Goal: Transaction & Acquisition: Purchase product/service

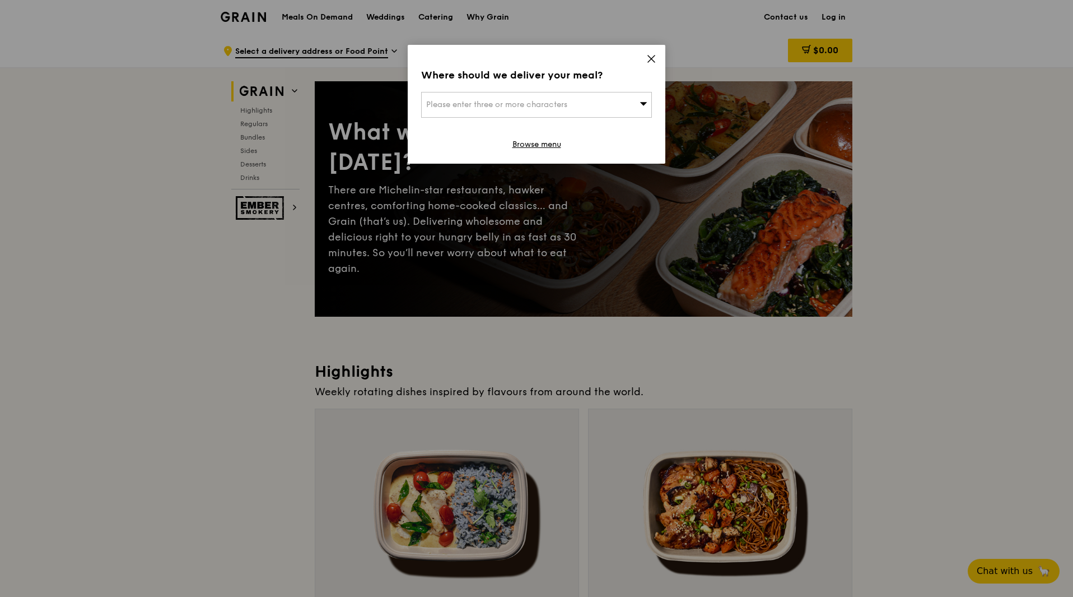
click at [653, 61] on icon at bounding box center [651, 59] width 10 height 10
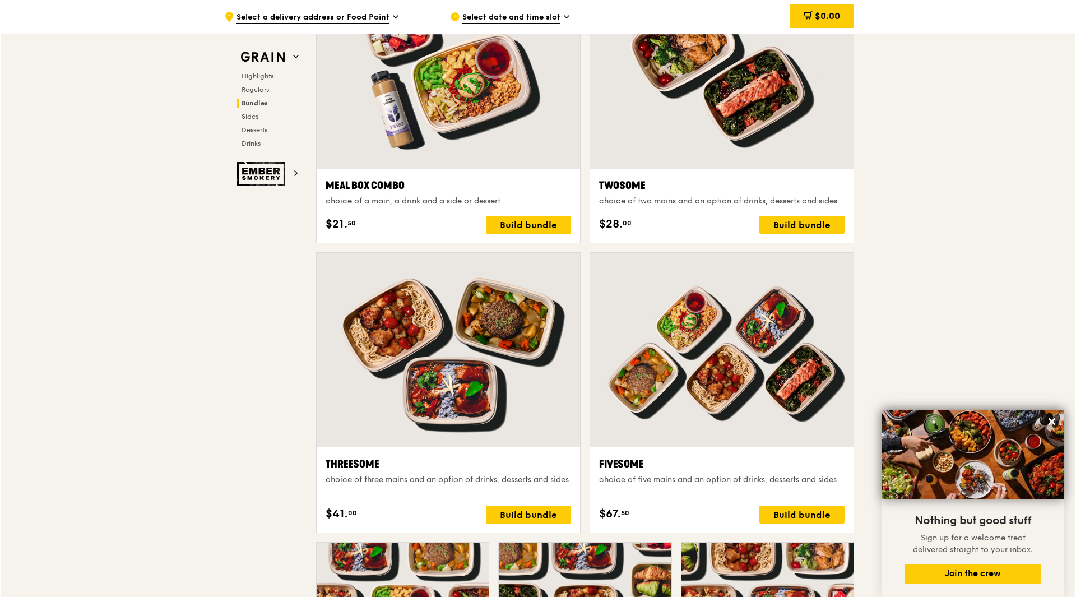
scroll to position [1708, 0]
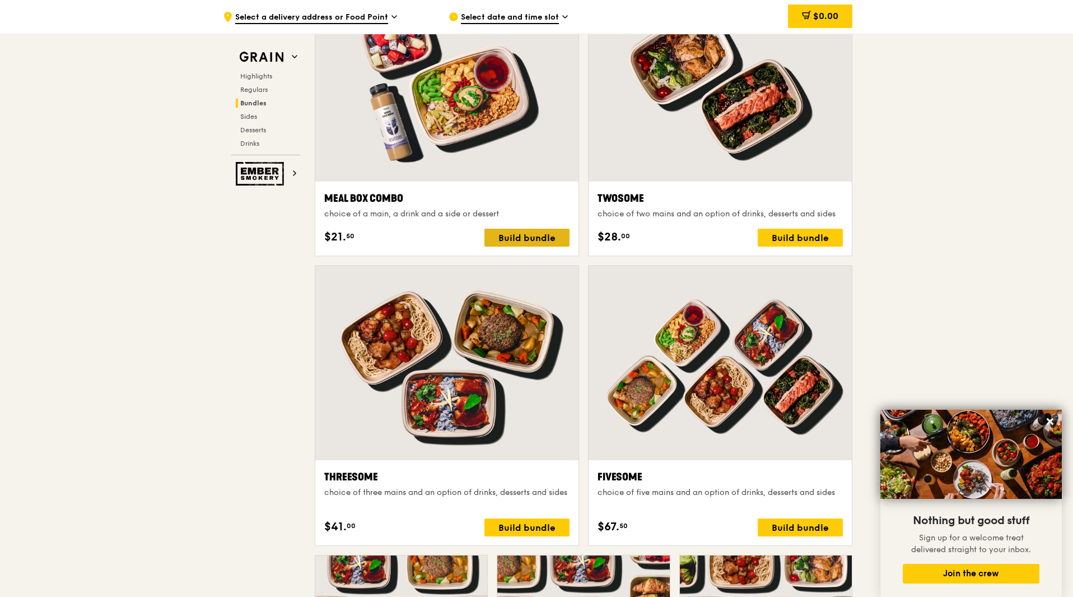
click at [501, 231] on div "Build bundle" at bounding box center [527, 238] width 85 height 18
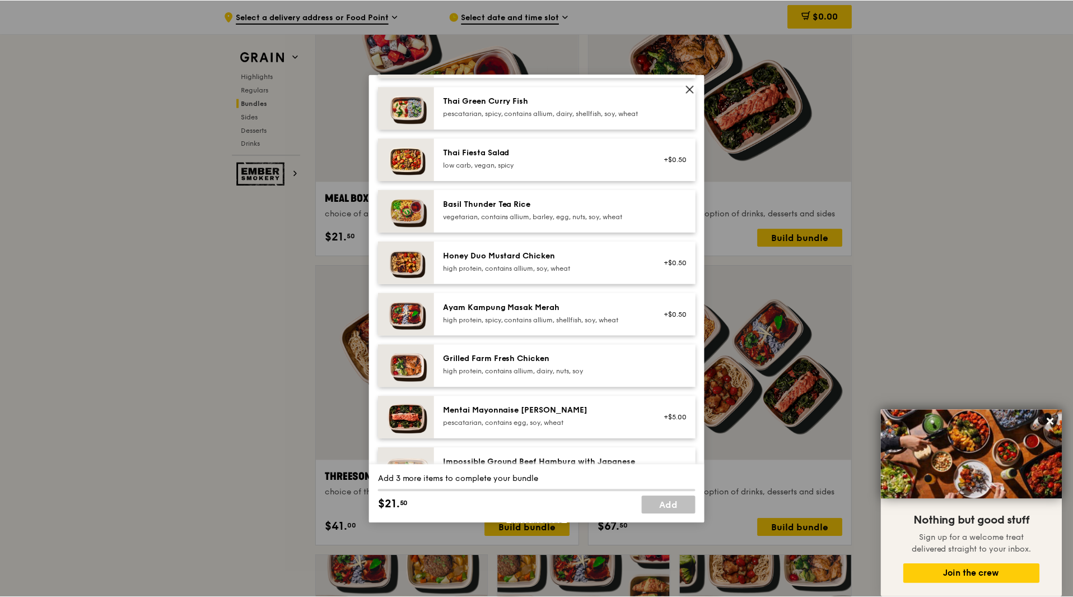
scroll to position [168, 0]
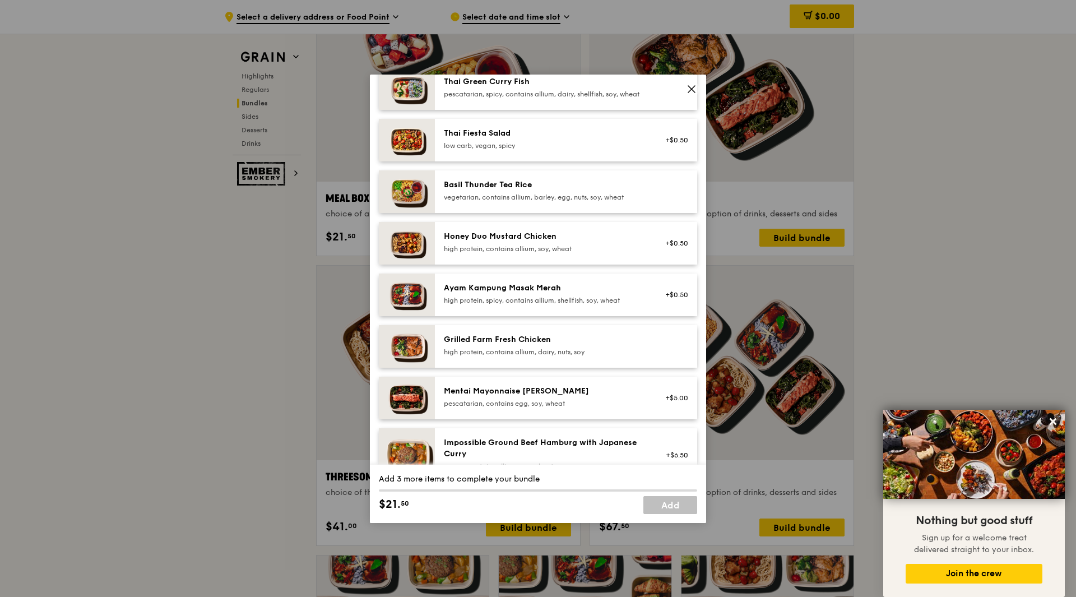
drag, startPoint x: 598, startPoint y: 397, endPoint x: 416, endPoint y: 399, distance: 182.6
click at [416, 399] on div "Mentai Mayonnaise [PERSON_NAME] pescatarian, contains egg, soy, wheat +$5.00" at bounding box center [538, 397] width 318 height 43
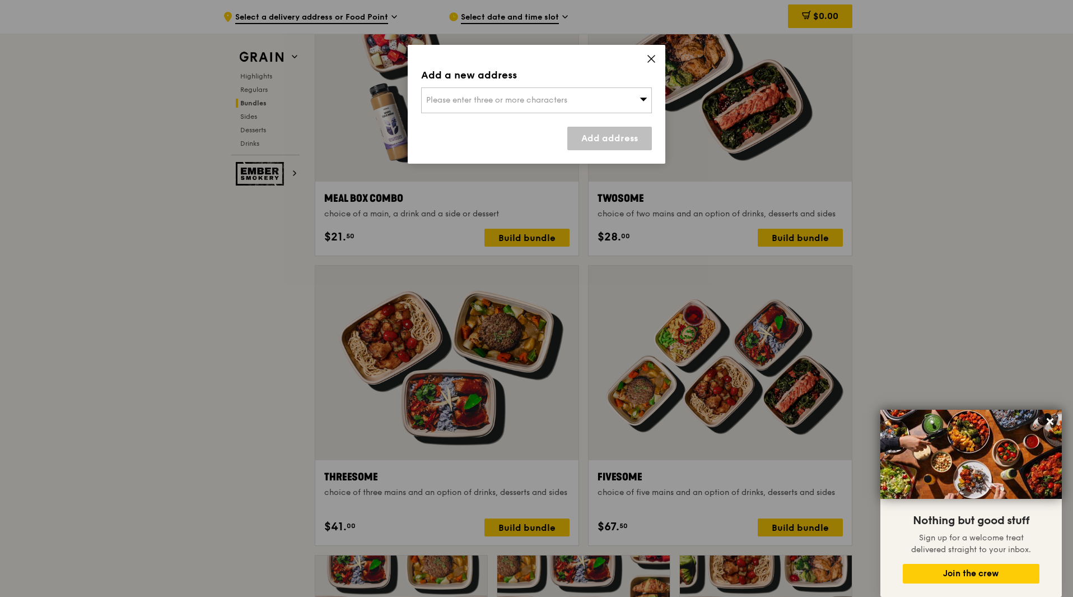
click at [649, 58] on icon at bounding box center [651, 59] width 10 height 10
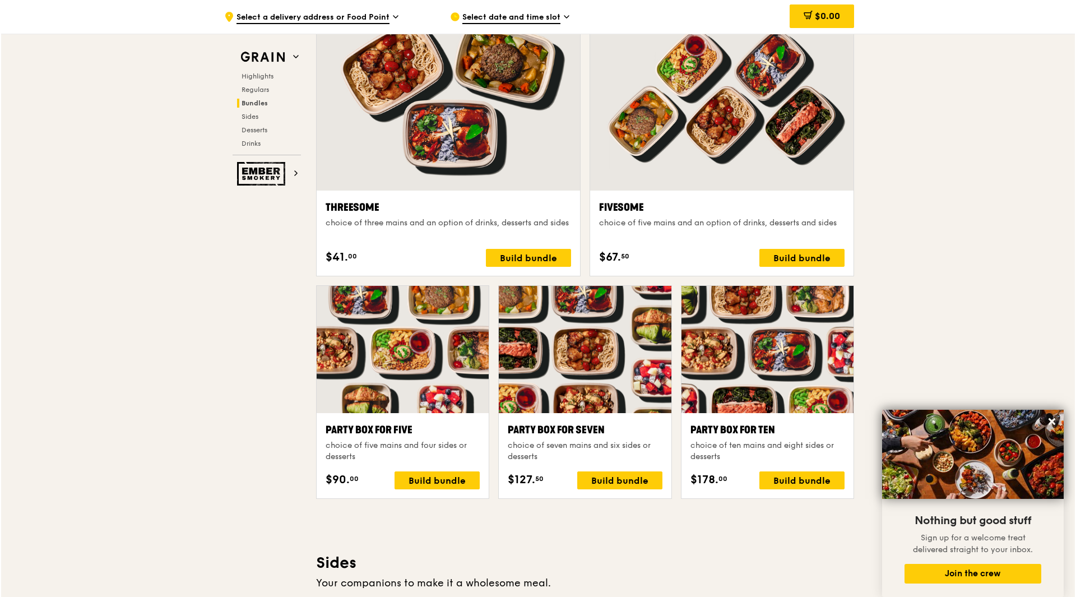
scroll to position [1988, 0]
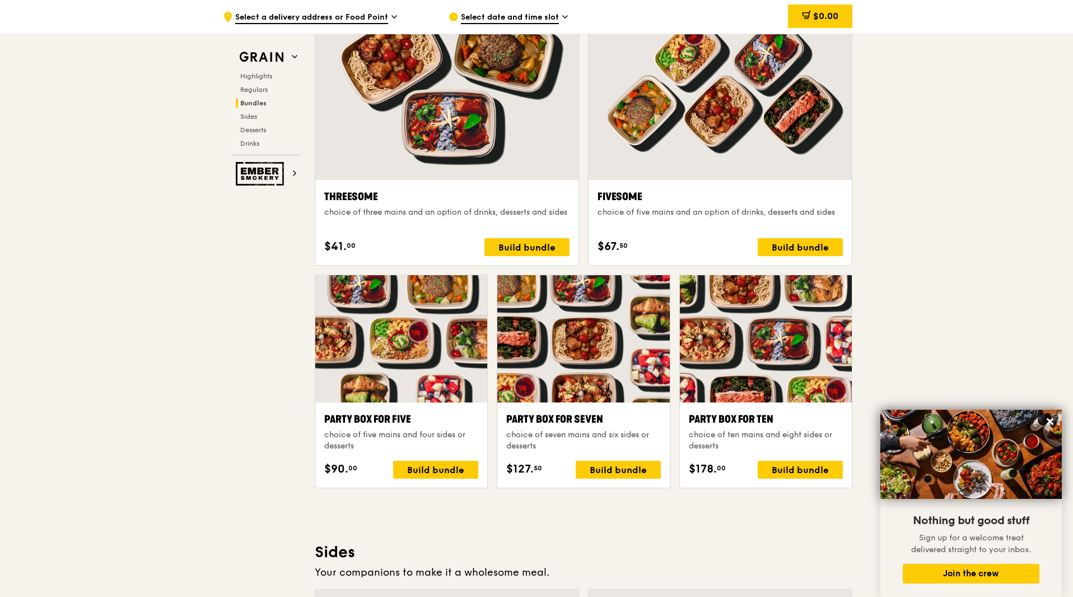
click at [648, 381] on div at bounding box center [583, 338] width 172 height 127
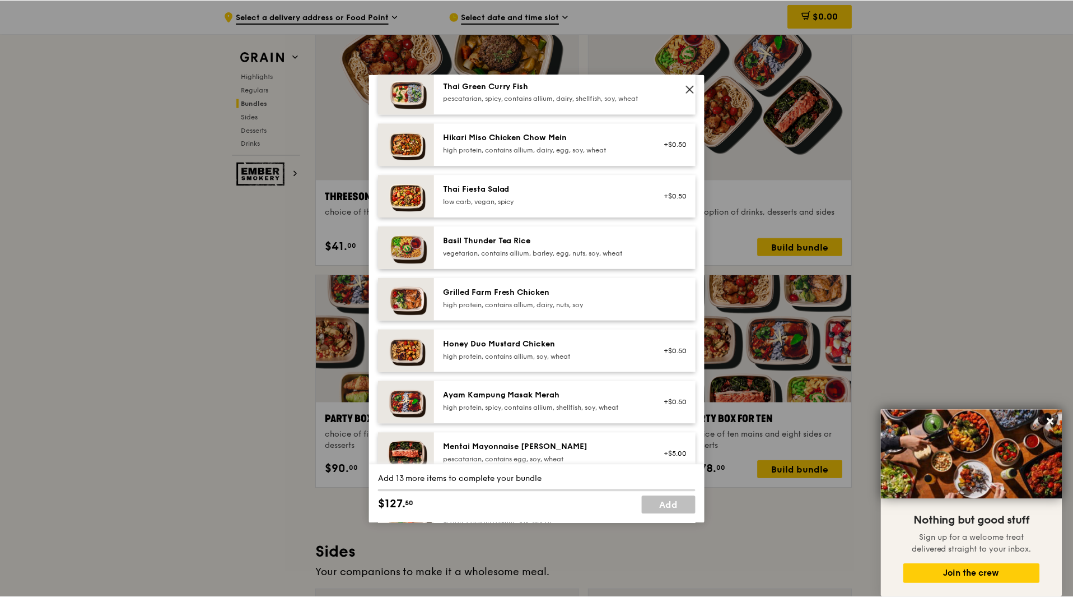
scroll to position [168, 0]
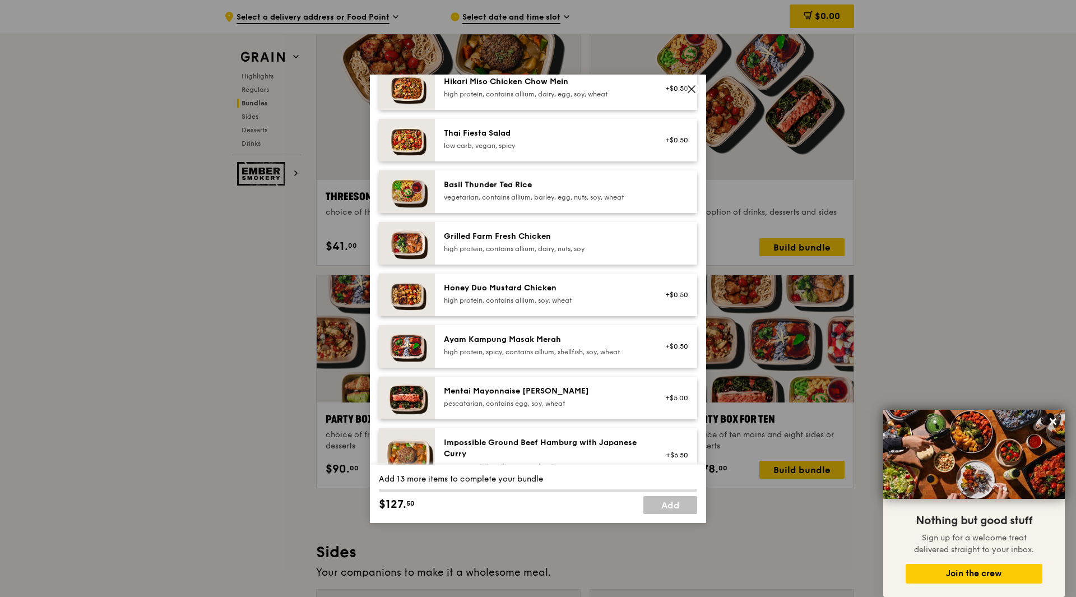
click at [690, 90] on icon at bounding box center [691, 89] width 7 height 7
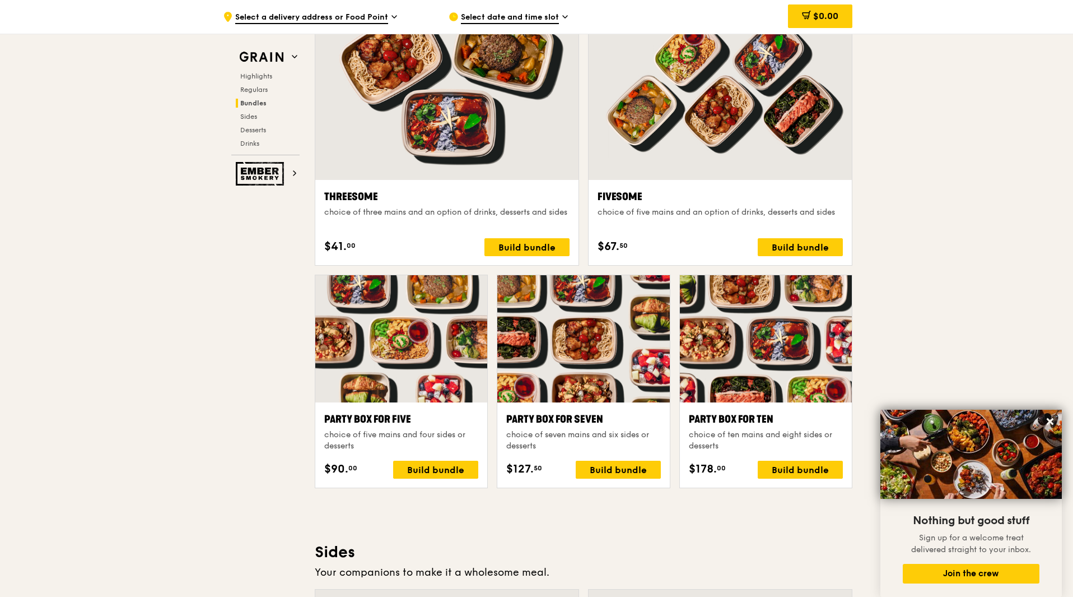
click at [264, 97] on div "Highlights Regulars Bundles Sides Desserts Drinks" at bounding box center [265, 110] width 68 height 76
click at [264, 104] on span "Bundles" at bounding box center [253, 103] width 26 height 8
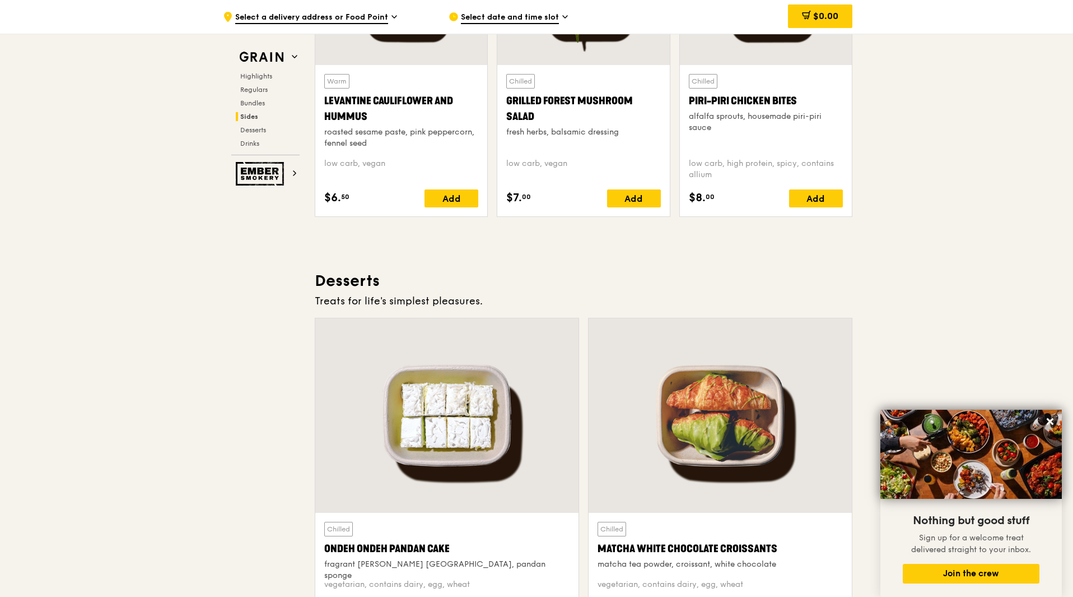
scroll to position [3305, 0]
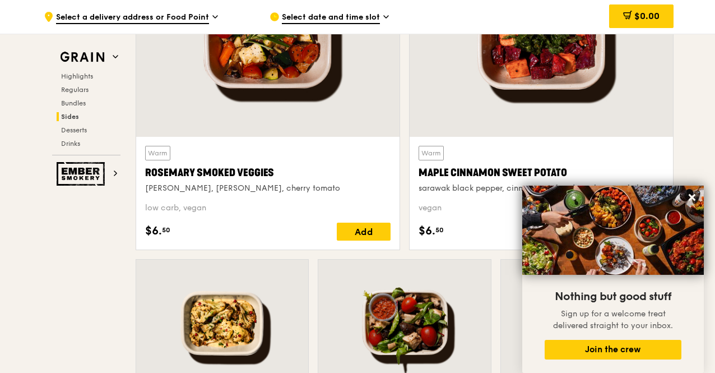
scroll to position [2631, 0]
